Goal: Information Seeking & Learning: Learn about a topic

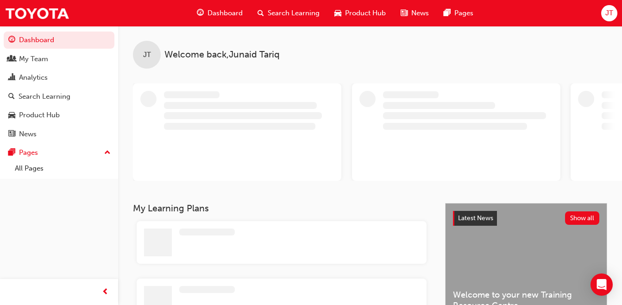
click at [232, 12] on span "Dashboard" at bounding box center [225, 13] width 35 height 11
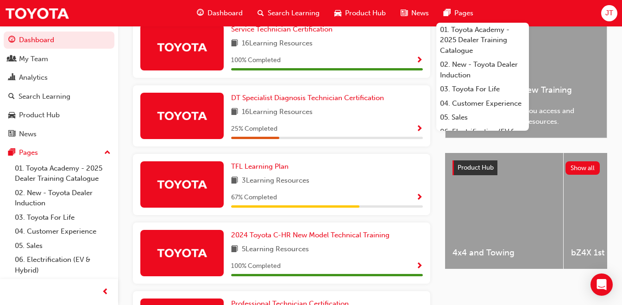
scroll to position [242, 0]
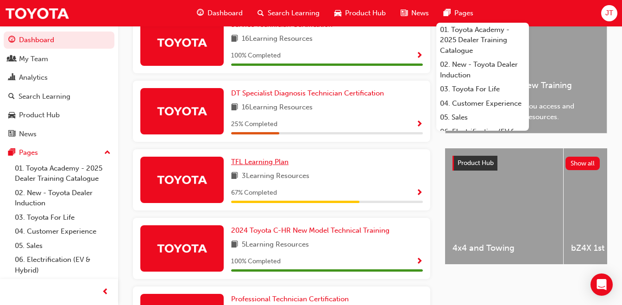
click at [249, 166] on span "TFL Learning Plan" at bounding box center [259, 161] width 57 height 8
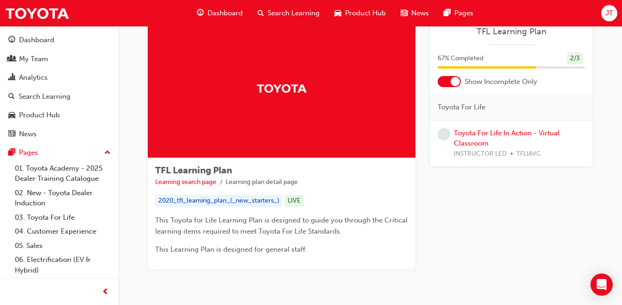
scroll to position [61, 0]
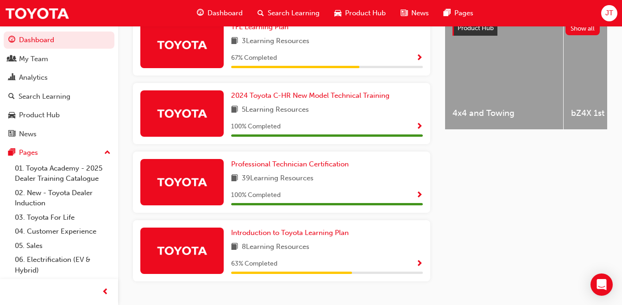
scroll to position [403, 0]
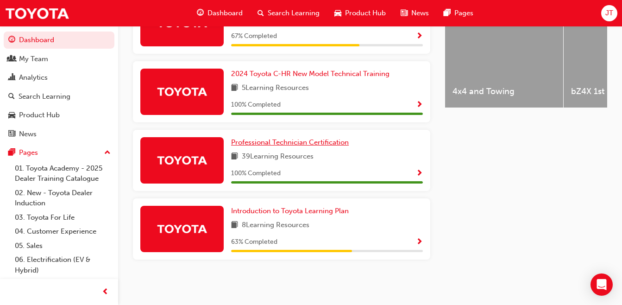
click at [241, 140] on span "Professional Technician Certification" at bounding box center [290, 142] width 118 height 8
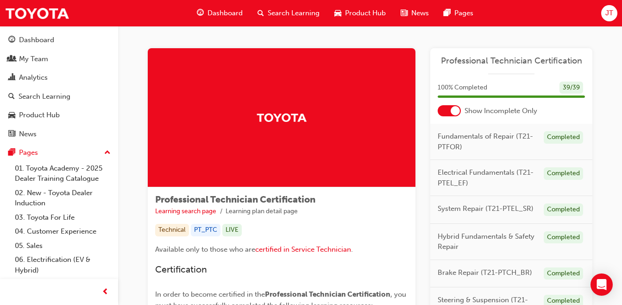
click at [185, 231] on div "Technical" at bounding box center [172, 230] width 34 height 13
click at [224, 228] on div "LIVE" at bounding box center [231, 230] width 19 height 13
click at [230, 227] on div "LIVE" at bounding box center [231, 230] width 19 height 13
click at [500, 138] on span "Fundamentals of Repair (T21-PTFOR)" at bounding box center [487, 141] width 99 height 21
click at [457, 89] on span "100 % Completed" at bounding box center [463, 87] width 50 height 11
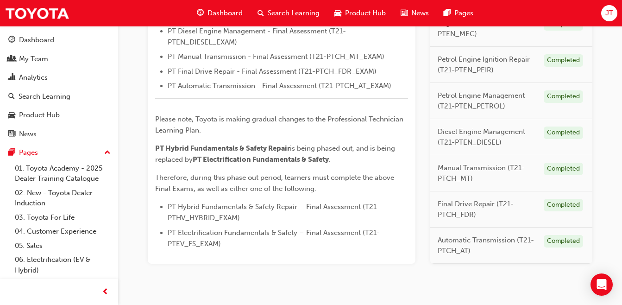
scroll to position [458, 0]
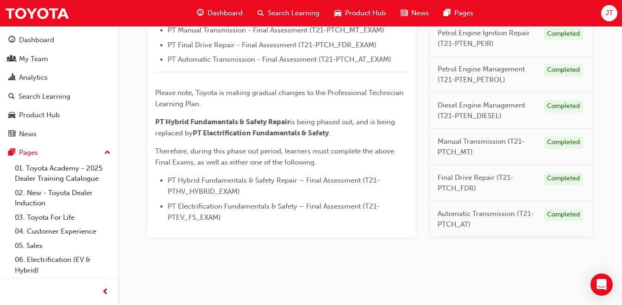
click at [212, 188] on span "PT Hybrid Fundamentals & Safety Repair – Final Assessment (T21-PTHV_HYBRID_EXAM)" at bounding box center [274, 185] width 212 height 19
drag, startPoint x: 212, startPoint y: 188, endPoint x: 242, endPoint y: 242, distance: 61.8
drag, startPoint x: 165, startPoint y: 189, endPoint x: 280, endPoint y: 195, distance: 115.5
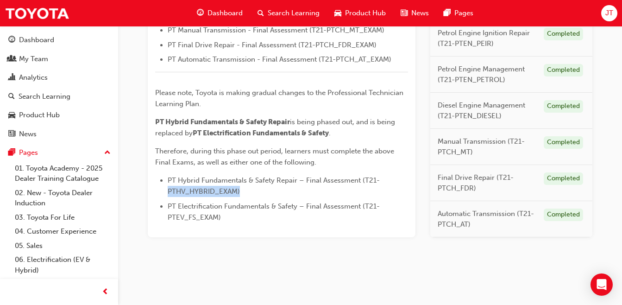
click at [280, 195] on ul "PT Hybrid Fundamentals & Safety Repair – Final Assessment (T21-PTHV_HYBRID_EXAM…" at bounding box center [281, 199] width 253 height 48
click at [157, 172] on div "Available only to those who are certified in Service Technician . Certification…" at bounding box center [281, 4] width 253 height 437
drag, startPoint x: 363, startPoint y: 179, endPoint x: 216, endPoint y: 195, distance: 148.2
click at [216, 195] on span "PT Hybrid Fundamentals & Safety Repair – Final Assessment (T21-PTHV_HYBRID_EXAM)" at bounding box center [274, 185] width 212 height 19
drag, startPoint x: 216, startPoint y: 195, endPoint x: 195, endPoint y: 189, distance: 21.7
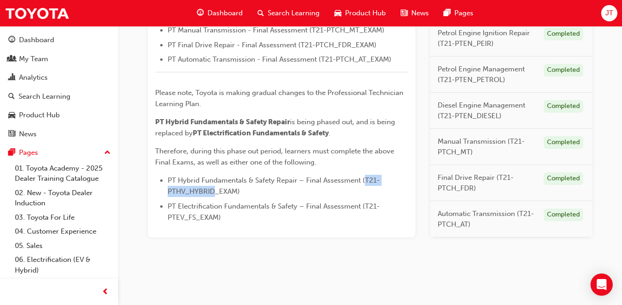
copy span "T21-PTHV_HYBRID"
click at [217, 14] on span "Dashboard" at bounding box center [225, 13] width 35 height 11
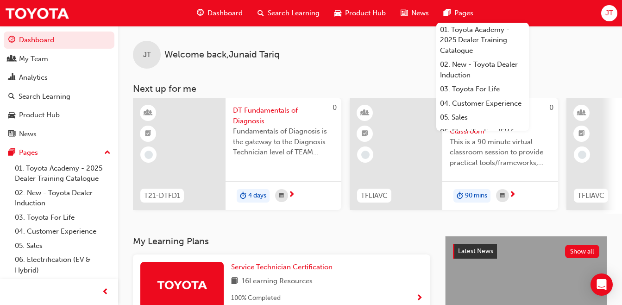
click at [43, 37] on link "Dashboard" at bounding box center [59, 39] width 111 height 17
drag, startPoint x: 43, startPoint y: 37, endPoint x: 27, endPoint y: 32, distance: 16.0
click at [27, 32] on link "Dashboard" at bounding box center [59, 39] width 111 height 17
click at [38, 94] on div "Search Learning" at bounding box center [45, 96] width 52 height 11
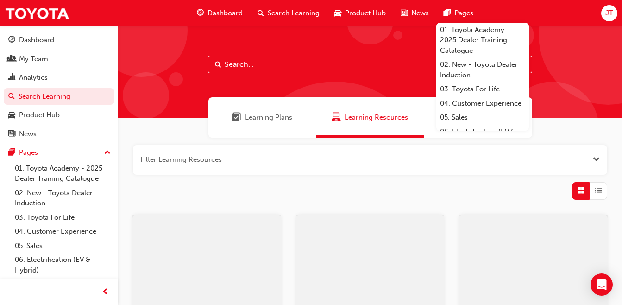
paste input "T21-PTHV_HYBRID"
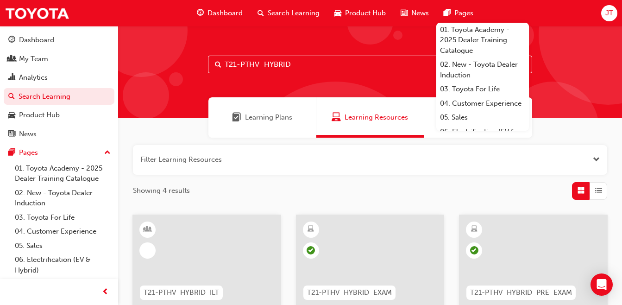
click at [218, 63] on span "Search" at bounding box center [218, 64] width 6 height 11
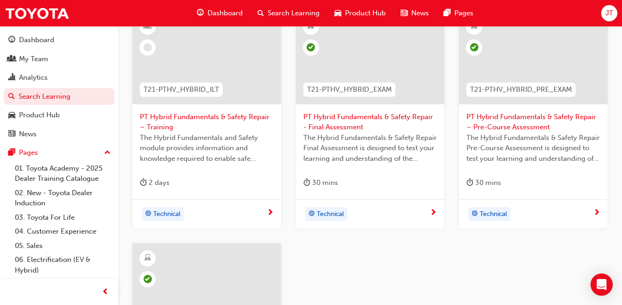
scroll to position [193, 0]
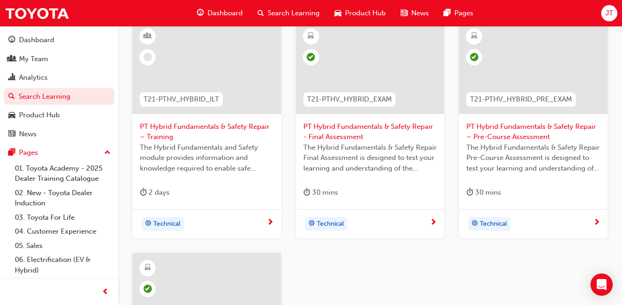
click at [621, 162] on div "Filter Learning Resources Showing 4 results T21-PTHV_HYBRID_ILT PT Hybrid Funda…" at bounding box center [370, 225] width 504 height 562
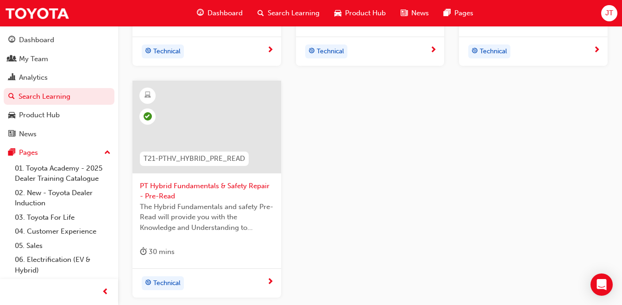
scroll to position [364, 0]
click at [287, 15] on span "Search Learning" at bounding box center [294, 13] width 52 height 11
click at [266, 14] on div "Search Learning" at bounding box center [288, 13] width 77 height 19
click at [262, 12] on span "search-icon" at bounding box center [261, 13] width 6 height 12
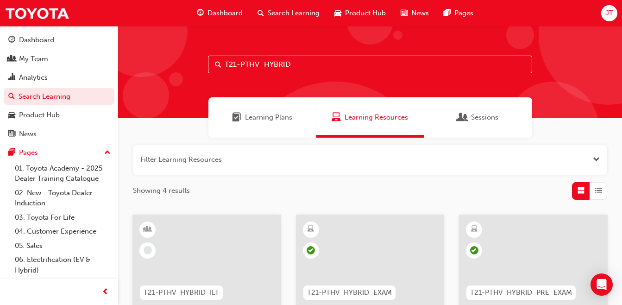
click at [330, 67] on input "T21-PTHV_HYBRID" at bounding box center [370, 65] width 324 height 18
type input "T"
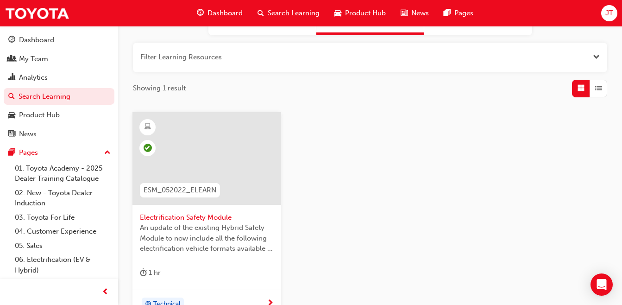
scroll to position [112, 0]
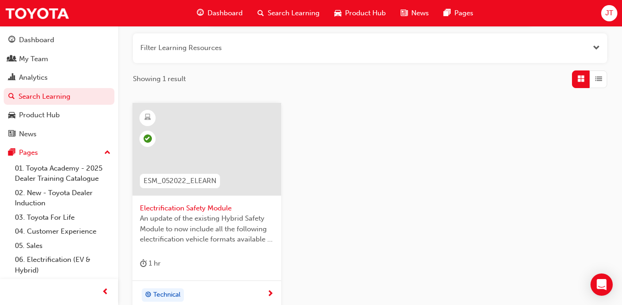
type input "esm_052022"
click at [160, 231] on span "An update of the existing Hybrid Safety Module to now include all the following…" at bounding box center [207, 228] width 134 height 31
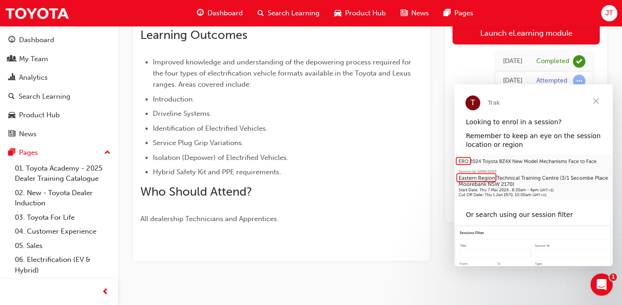
scroll to position [231, 0]
click at [478, 274] on div "Electrification Safety Module eLearning Stream: Technical 1 hr 0 ESM_052022_ELE…" at bounding box center [370, 50] width 504 height 480
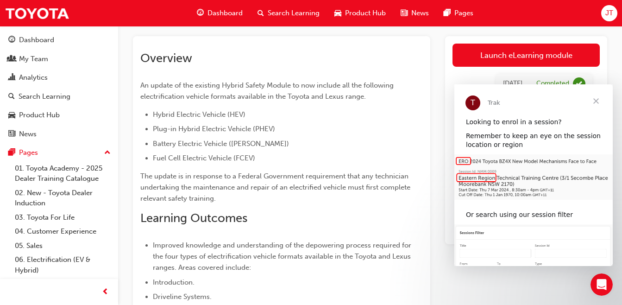
scroll to position [43, 0]
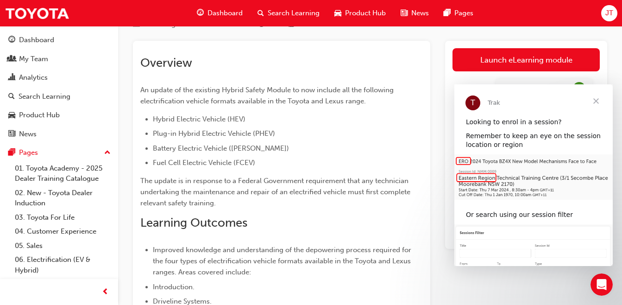
click at [594, 101] on span "Close" at bounding box center [595, 100] width 33 height 33
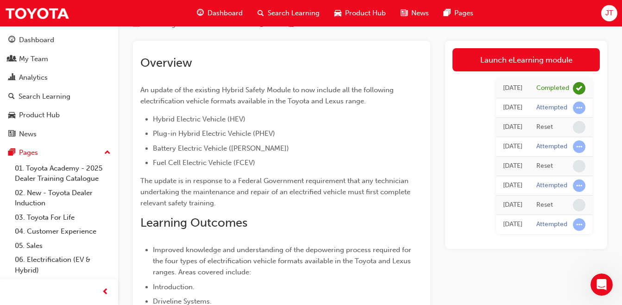
click at [523, 55] on link "Launch eLearning module" at bounding box center [526, 59] width 147 height 23
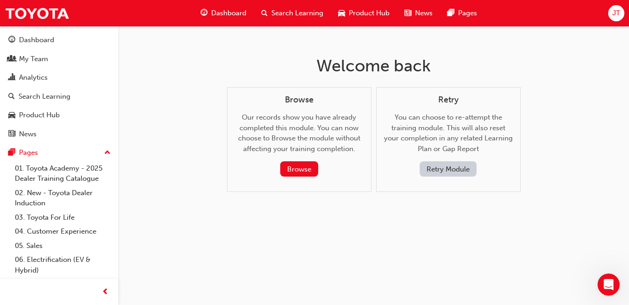
click at [300, 170] on button "Browse" at bounding box center [299, 168] width 38 height 15
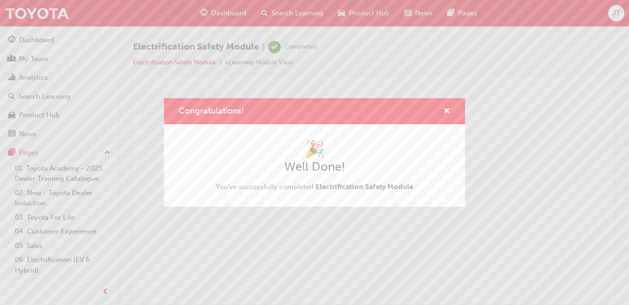
drag, startPoint x: 353, startPoint y: 113, endPoint x: 392, endPoint y: 55, distance: 69.8
click at [392, 55] on div "Congratulations! 🎉 Well Done! You've successfully completed Electrification Saf…" at bounding box center [314, 152] width 629 height 305
click at [444, 110] on span "cross-icon" at bounding box center [446, 111] width 7 height 8
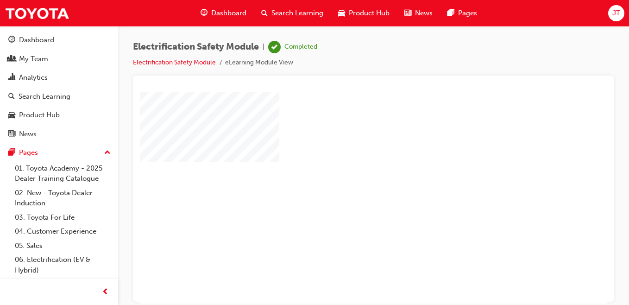
click at [347, 170] on div "play" at bounding box center [347, 170] width 0 height 0
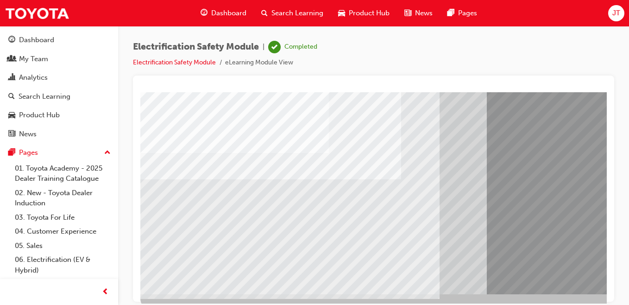
scroll to position [143, 0]
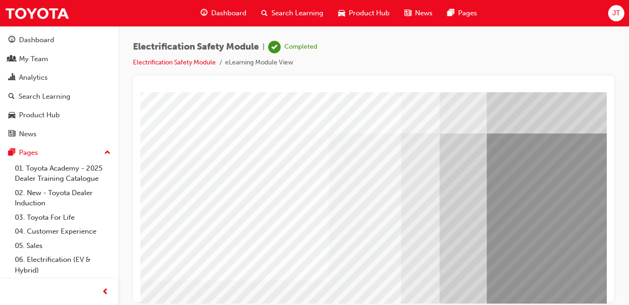
scroll to position [3, 0]
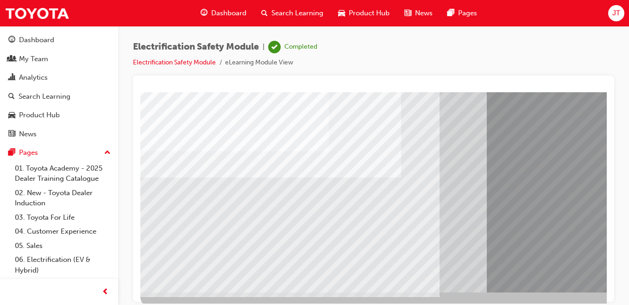
scroll to position [143, 0]
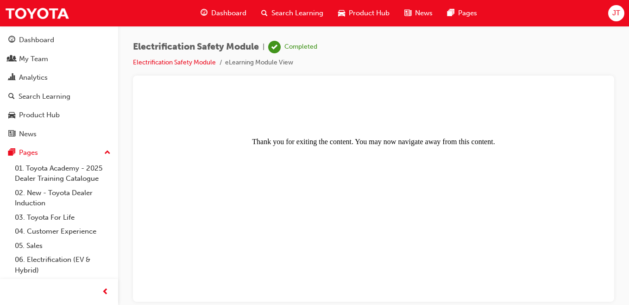
scroll to position [0, 0]
click at [201, 233] on body "Thank you for exiting the content. You may now navigate away from this content." at bounding box center [373, 197] width 459 height 204
click at [199, 63] on link "Electrification Safety Module" at bounding box center [174, 62] width 83 height 8
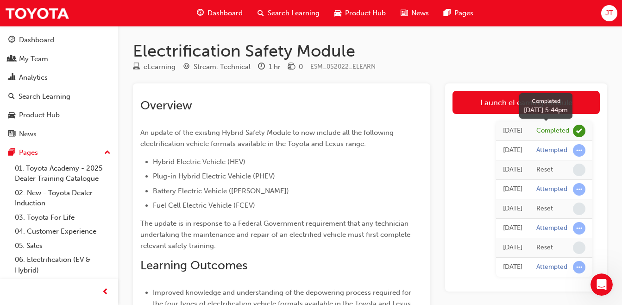
click at [582, 134] on span "learningRecordVerb_COMPLETE-icon" at bounding box center [579, 131] width 13 height 13
click at [537, 106] on link "Launch eLearning module" at bounding box center [526, 102] width 147 height 23
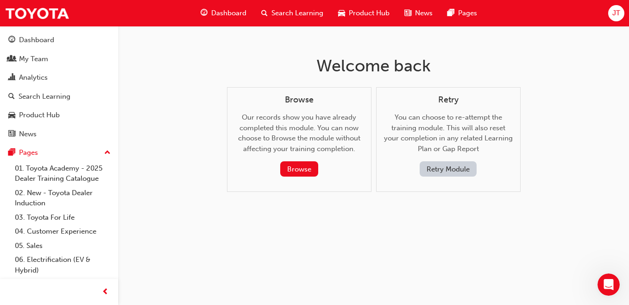
click at [303, 165] on button "Browse" at bounding box center [299, 168] width 38 height 15
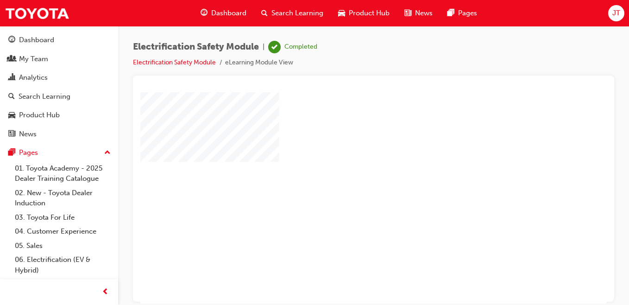
click at [347, 170] on div "play" at bounding box center [347, 170] width 0 height 0
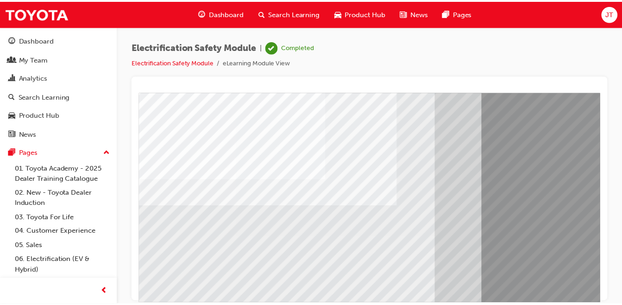
scroll to position [143, 0]
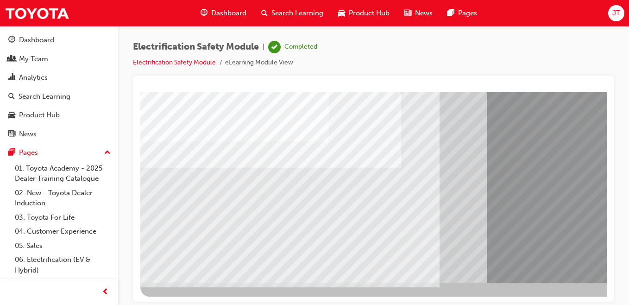
click at [278, 15] on span "Search Learning" at bounding box center [297, 13] width 52 height 11
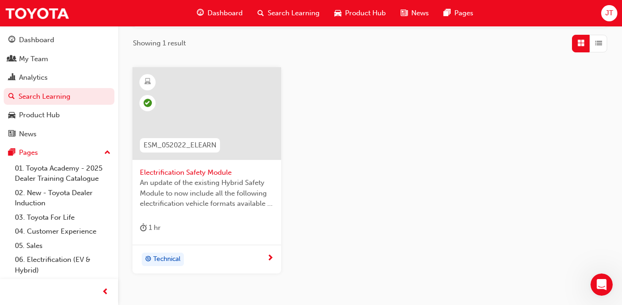
scroll to position [157, 0]
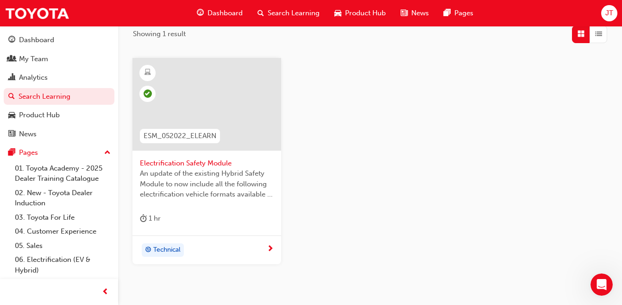
click at [156, 161] on span "Electrification Safety Module" at bounding box center [207, 163] width 134 height 11
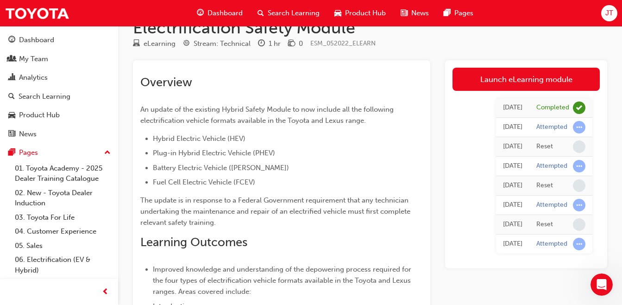
scroll to position [8, 0]
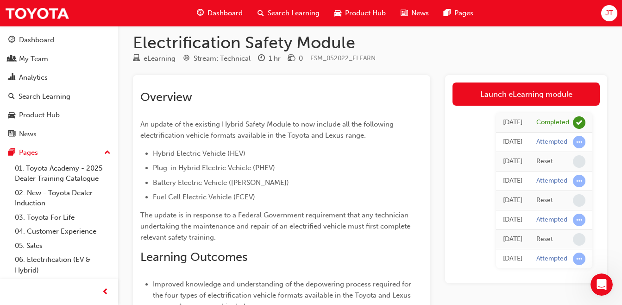
click at [507, 99] on link "Launch eLearning module" at bounding box center [526, 93] width 147 height 23
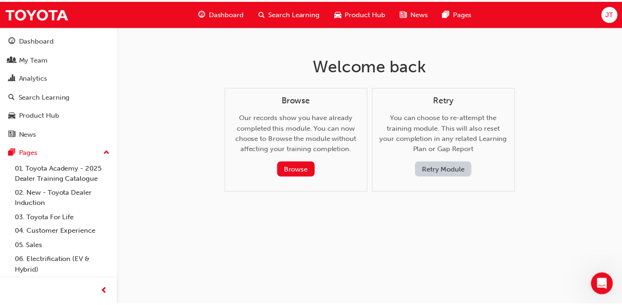
scroll to position [8, 0]
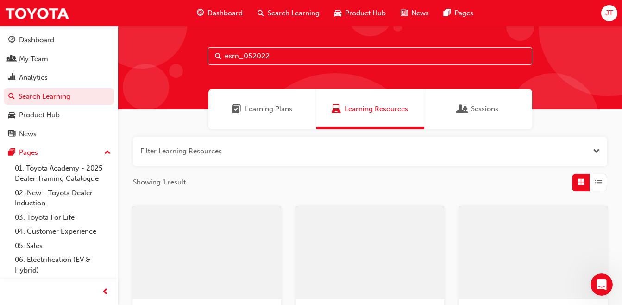
scroll to position [157, 0]
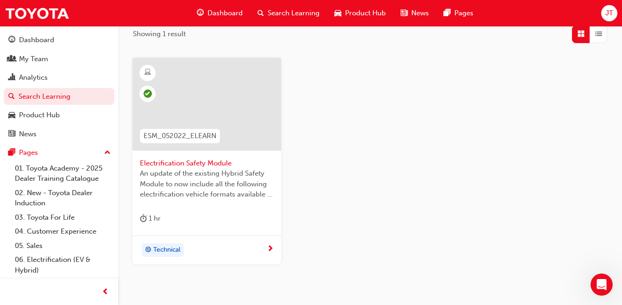
click at [70, 105] on button "Dashboard My Team Analytics Search Learning Product Hub News Pages" at bounding box center [59, 87] width 111 height 114
click at [43, 80] on div "Analytics" at bounding box center [33, 77] width 29 height 11
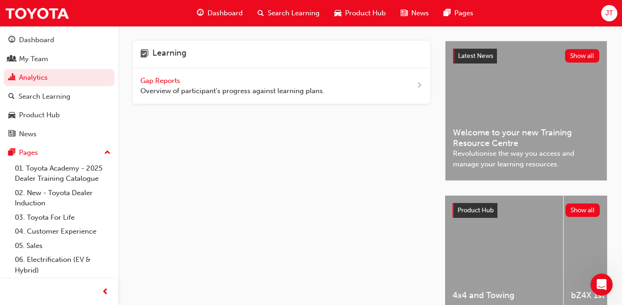
click at [151, 87] on span "Overview of participant's progress against learning plans." at bounding box center [232, 91] width 184 height 11
